Goal: Information Seeking & Learning: Check status

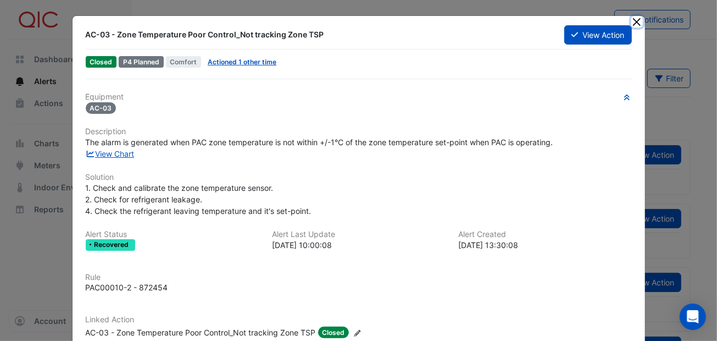
click at [631, 20] on button "Close" at bounding box center [637, 22] width 12 height 12
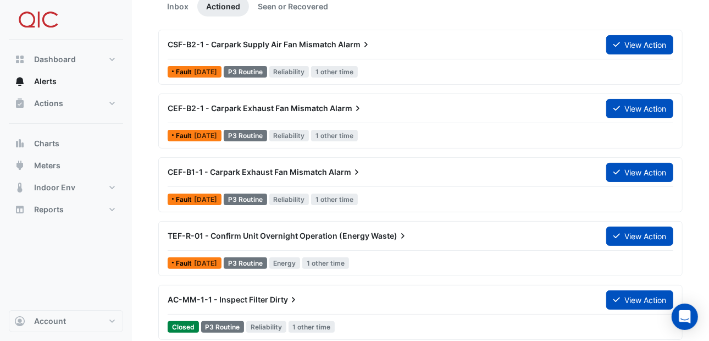
scroll to position [54, 0]
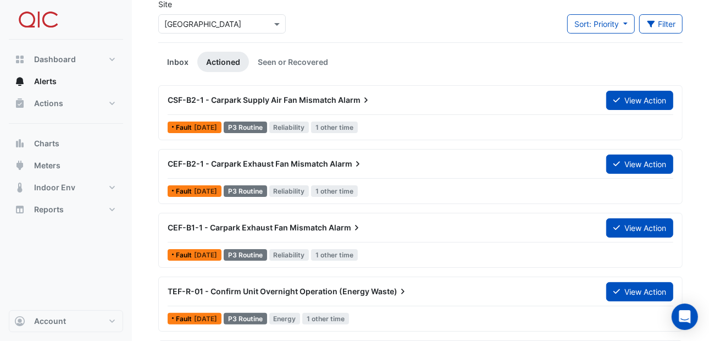
click at [176, 60] on link "Inbox" at bounding box center [177, 62] width 39 height 20
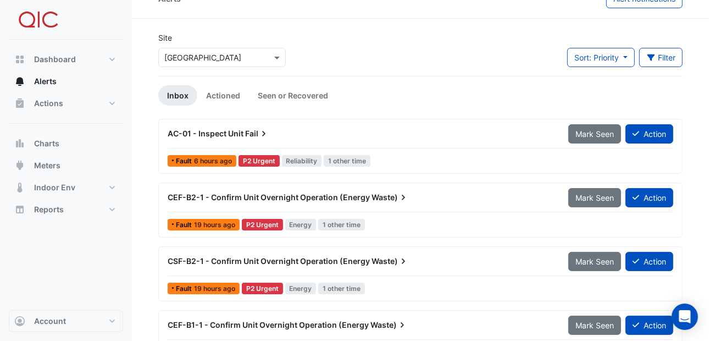
scroll to position [0, 0]
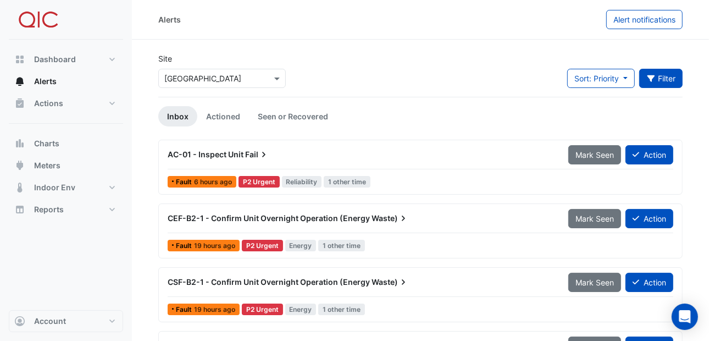
click at [653, 80] on icon "button" at bounding box center [651, 79] width 10 height 8
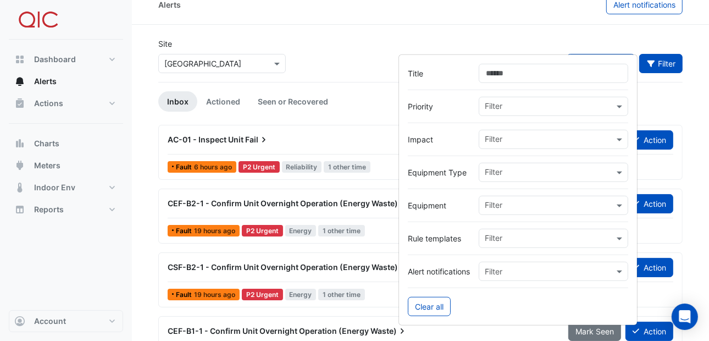
scroll to position [54, 0]
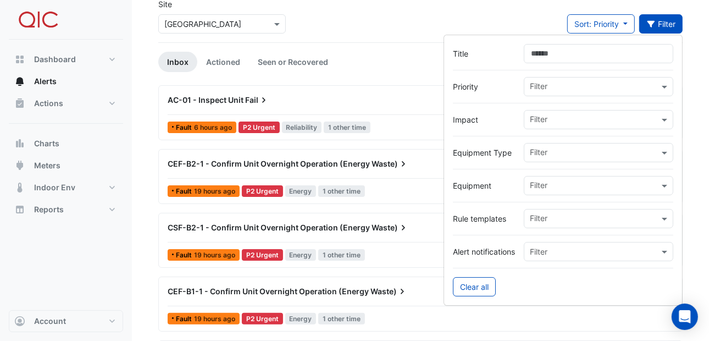
click at [504, 16] on div "Site Select a Site × [GEOGRAPHIC_DATA] Sort: Priority Priority Updated Filter" at bounding box center [420, 20] width 537 height 44
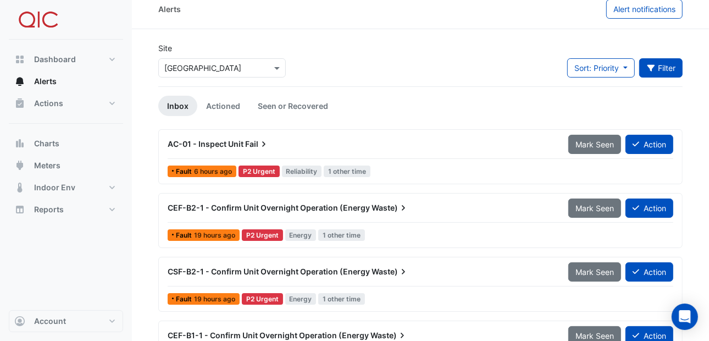
scroll to position [0, 0]
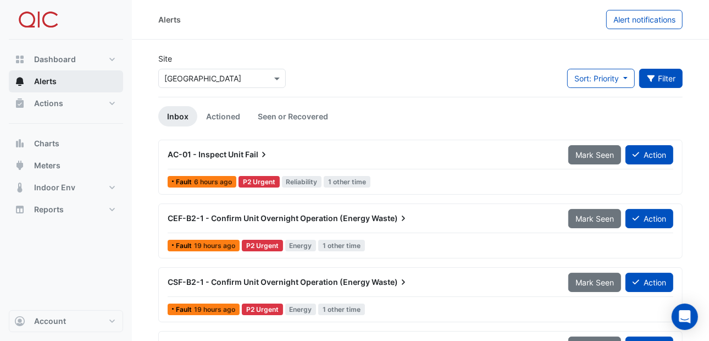
click at [48, 80] on span "Alerts" at bounding box center [45, 81] width 23 height 11
click at [21, 57] on rect "button" at bounding box center [21, 56] width 3 height 3
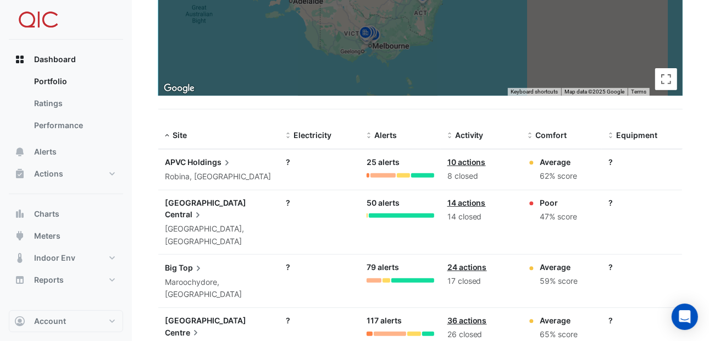
scroll to position [274, 0]
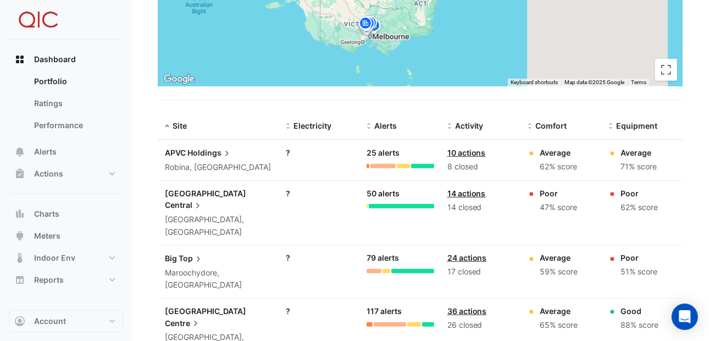
click at [466, 192] on link "14 actions" at bounding box center [466, 192] width 38 height 9
